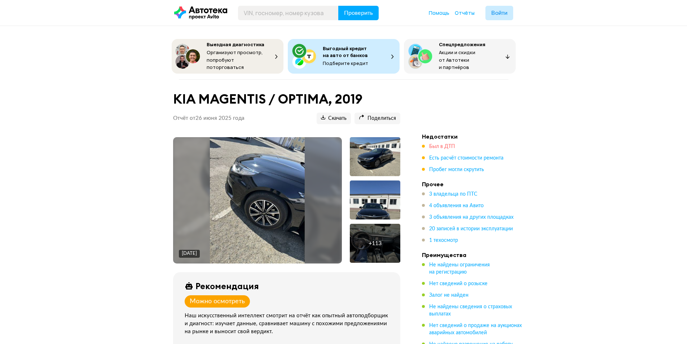
click at [436, 145] on span "Был в ДТП" at bounding box center [442, 146] width 26 height 5
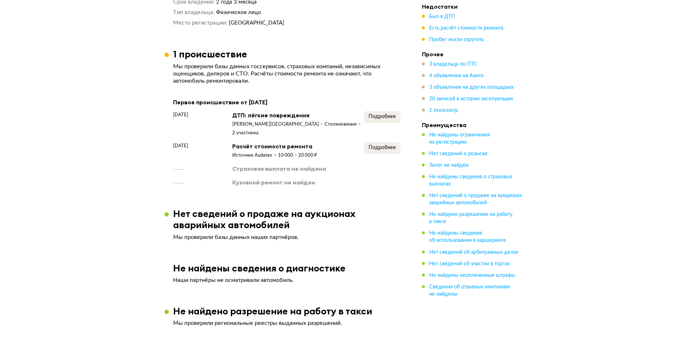
scroll to position [852, 0]
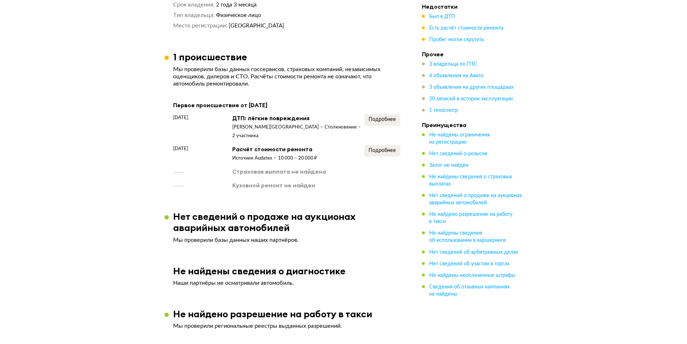
click at [375, 121] on div "Подробнее" at bounding box center [382, 127] width 36 height 26
click at [377, 120] on div "Подробнее" at bounding box center [382, 127] width 36 height 26
click at [378, 117] on span "Подробнее" at bounding box center [382, 119] width 27 height 5
click at [381, 148] on span "Подробнее" at bounding box center [382, 150] width 27 height 5
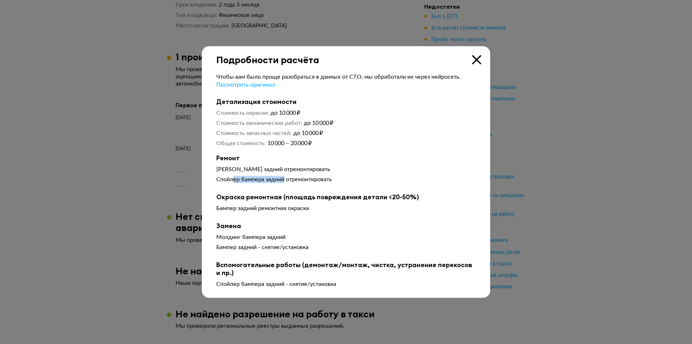
drag, startPoint x: 270, startPoint y: 184, endPoint x: 295, endPoint y: 185, distance: 24.9
click at [294, 185] on div "Бампер задний отремонтировать Спойлер бампера задний отремонтировать" at bounding box center [346, 176] width 260 height 20
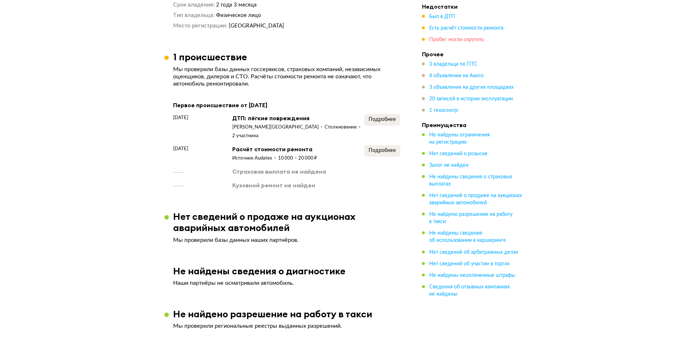
click at [442, 38] on span "Пробег могли скрутить" at bounding box center [456, 39] width 55 height 5
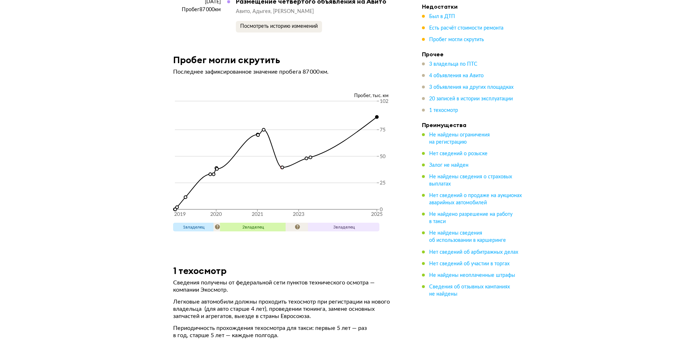
scroll to position [3470, 0]
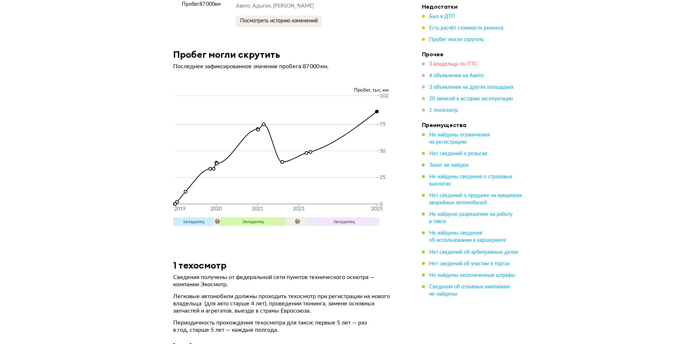
click at [449, 65] on span "3 владельца по ПТС" at bounding box center [453, 64] width 48 height 5
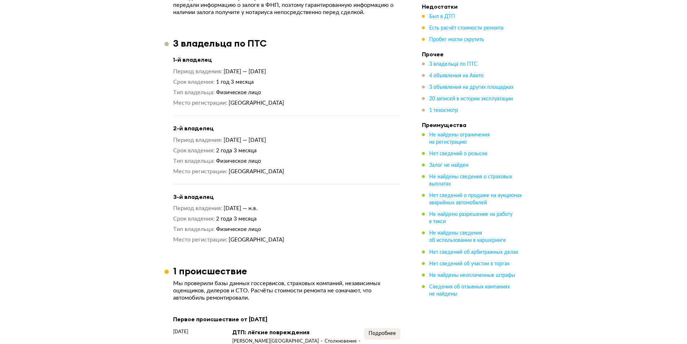
scroll to position [674, 0]
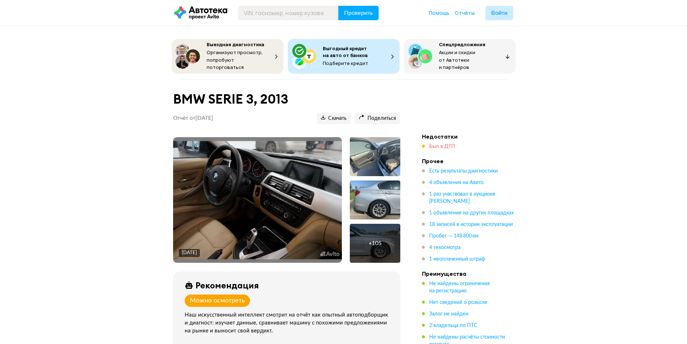
click at [435, 144] on span "Был в ДТП" at bounding box center [442, 146] width 26 height 5
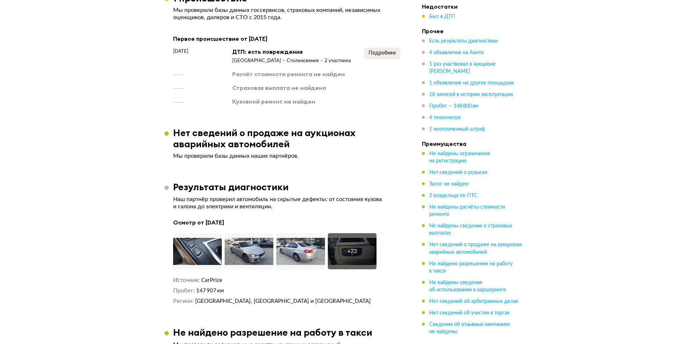
scroll to position [849, 0]
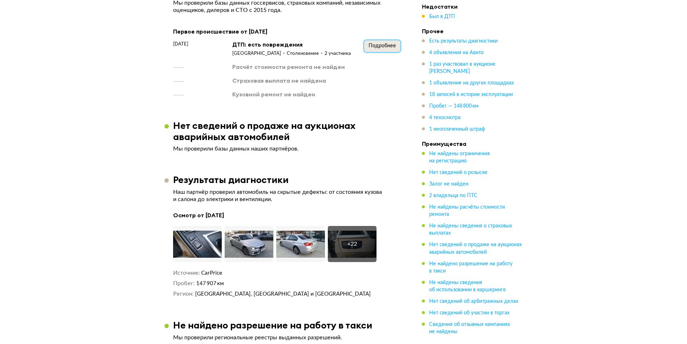
click at [388, 44] on span "Подробнее" at bounding box center [382, 45] width 27 height 5
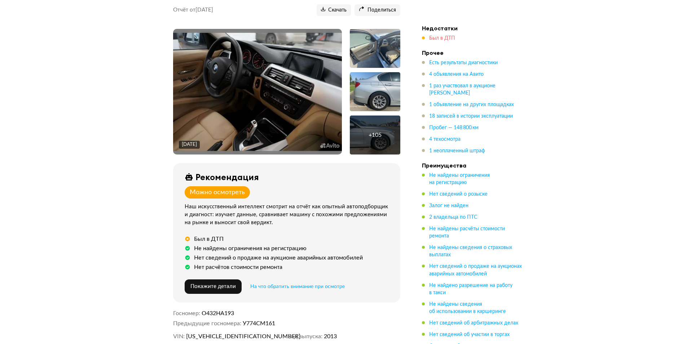
click at [440, 36] on span "Был в ДТП" at bounding box center [442, 38] width 26 height 5
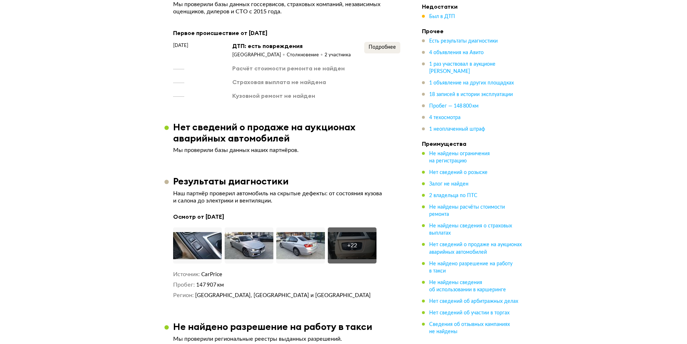
scroll to position [849, 0]
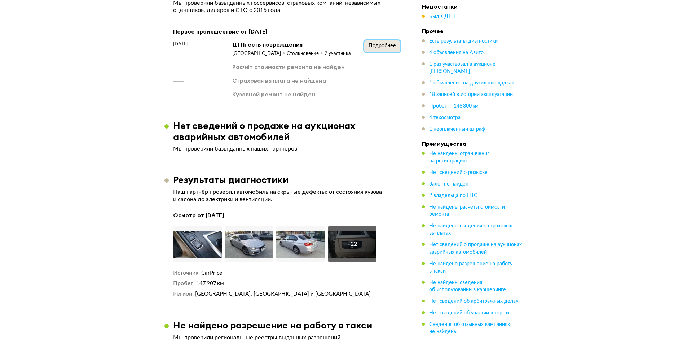
click at [384, 44] on span "Подробнее" at bounding box center [382, 45] width 27 height 5
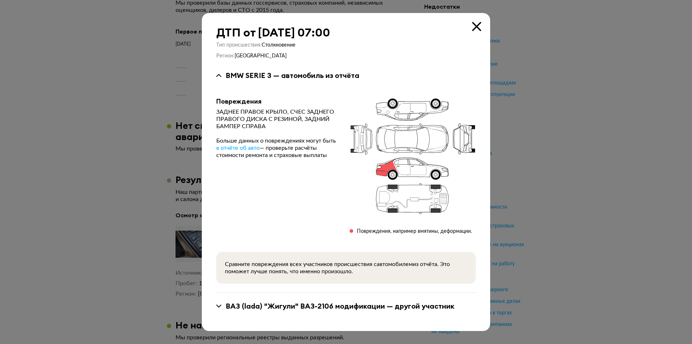
click at [474, 26] on icon at bounding box center [476, 26] width 9 height 9
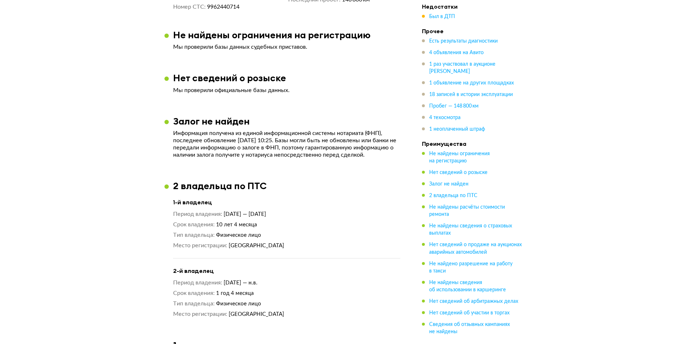
scroll to position [489, 0]
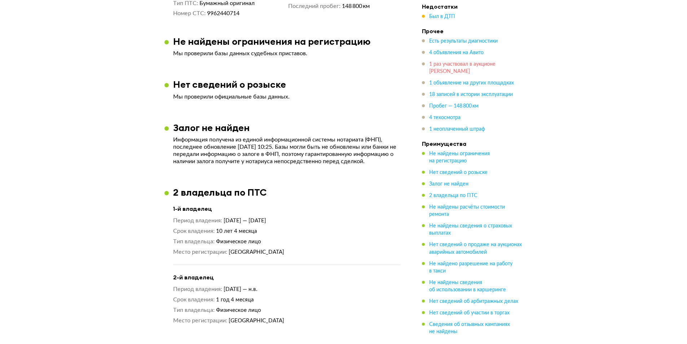
click at [449, 65] on span "1 раз участвовал в аукционе [PERSON_NAME]" at bounding box center [462, 68] width 66 height 12
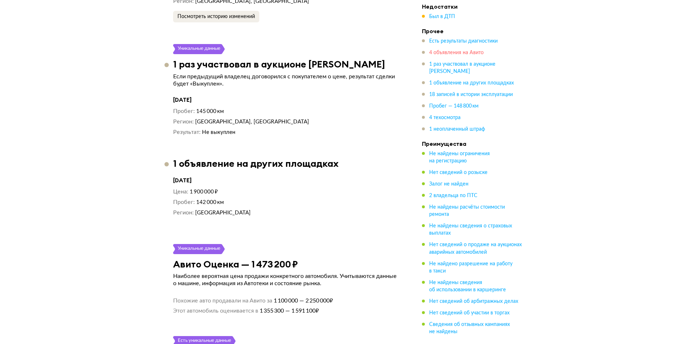
click at [452, 54] on span "4 объявления на Авито" at bounding box center [456, 52] width 54 height 5
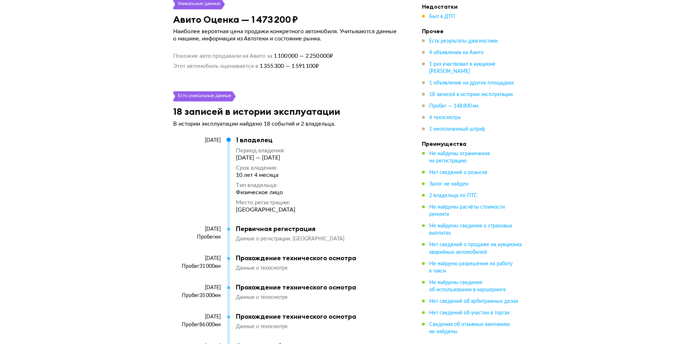
scroll to position [2183, 0]
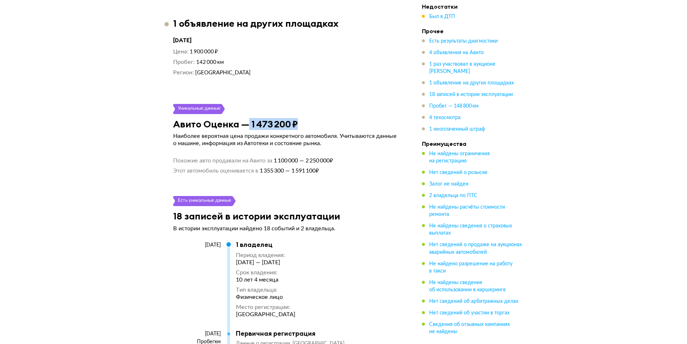
drag, startPoint x: 298, startPoint y: 112, endPoint x: 261, endPoint y: 113, distance: 36.8
click at [246, 118] on div "Авито Оценка — 1 473 200 ₽" at bounding box center [286, 123] width 245 height 11
click at [351, 104] on div "Уникальные данные" at bounding box center [286, 109] width 227 height 10
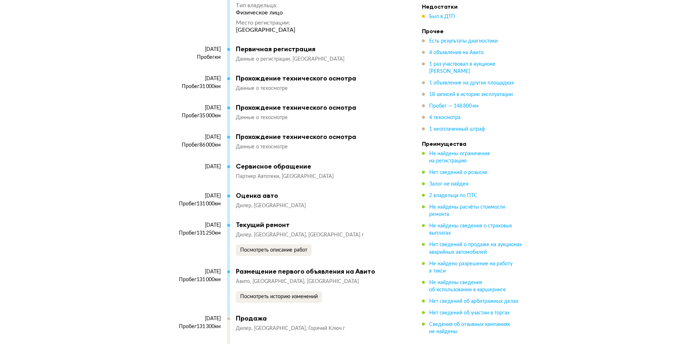
scroll to position [2472, 0]
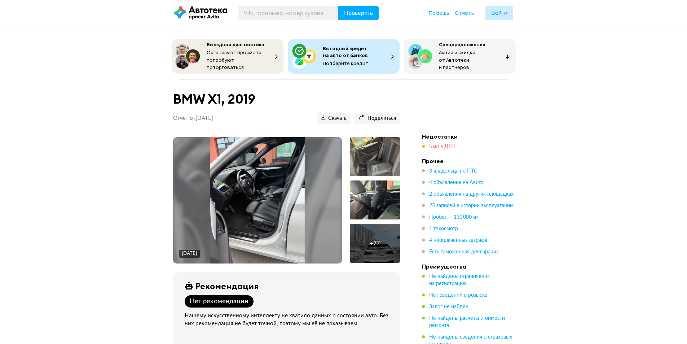
click at [434, 144] on span "Был в ДТП" at bounding box center [442, 146] width 26 height 5
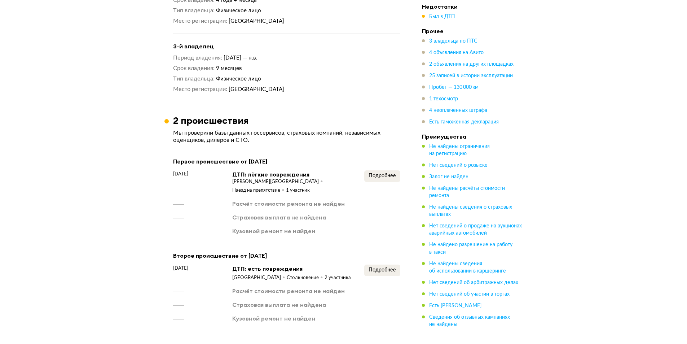
scroll to position [900, 0]
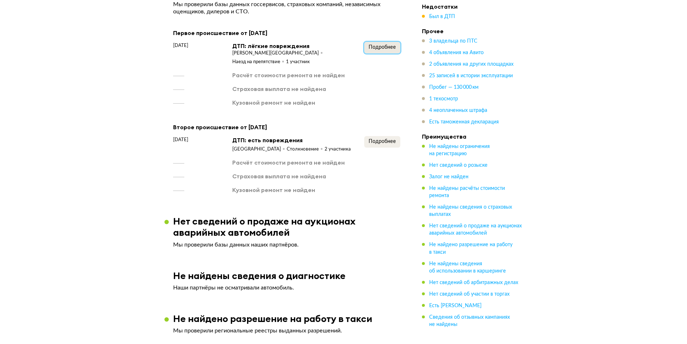
click at [369, 42] on button "Подробнее" at bounding box center [382, 48] width 36 height 12
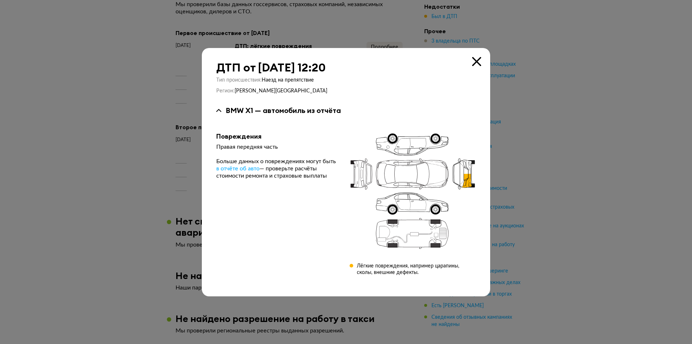
click at [476, 65] on icon at bounding box center [476, 61] width 9 height 9
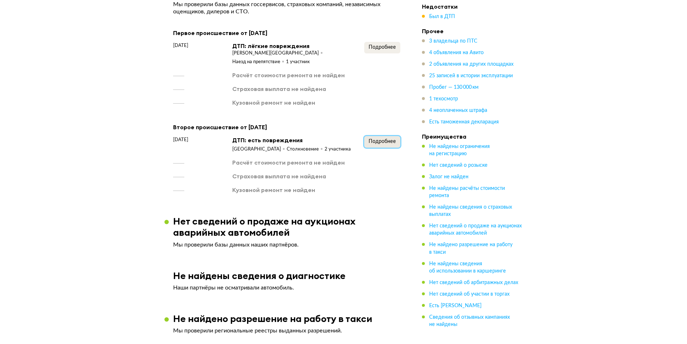
click at [382, 139] on span "Подробнее" at bounding box center [382, 141] width 27 height 5
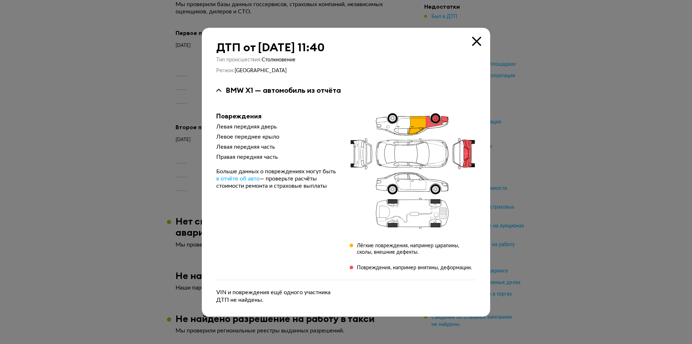
click at [482, 37] on div "ДТП от 28 апреля 2025 года в 11:40 Тип происшествия : Столкновение Регион : Кра…" at bounding box center [346, 172] width 289 height 289
click at [470, 43] on div "ДТП от 28 апреля 2025 года в 11:40" at bounding box center [346, 47] width 260 height 13
click at [476, 40] on icon at bounding box center [476, 41] width 9 height 9
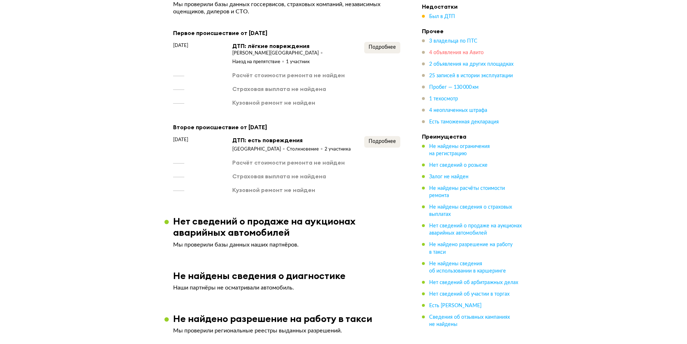
click at [443, 52] on span "4 объявления на Авито" at bounding box center [456, 52] width 54 height 5
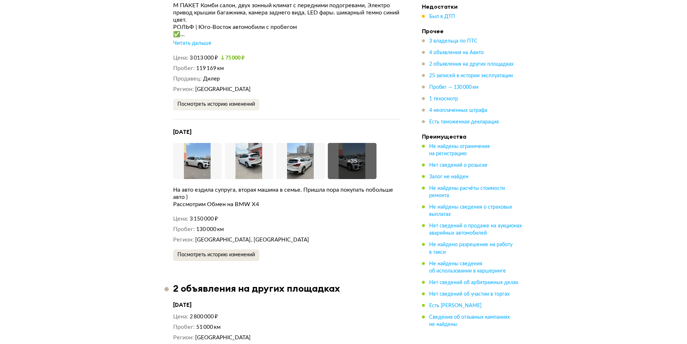
scroll to position [1824, 0]
